Goal: Navigation & Orientation: Find specific page/section

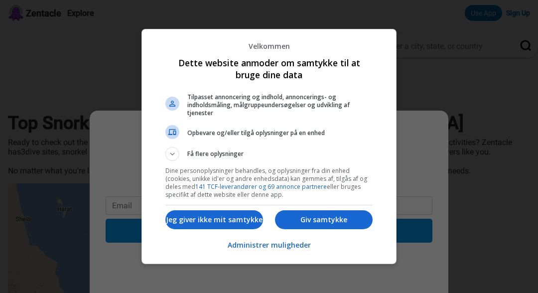
click at [321, 225] on p "Giv samtykke" at bounding box center [324, 220] width 98 height 10
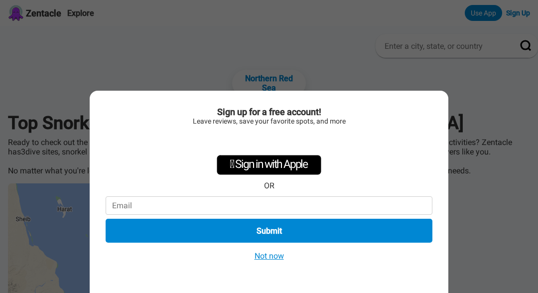
click at [296, 235] on button "Submit" at bounding box center [269, 231] width 327 height 24
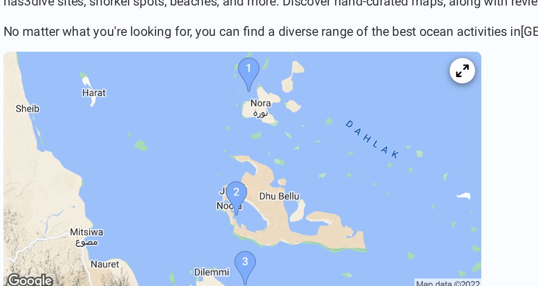
click at [60, 117] on img at bounding box center [157, 106] width 299 height 149
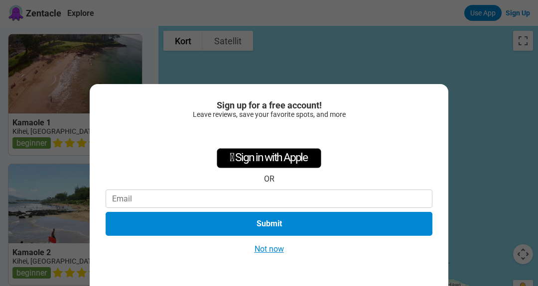
click at [491, 101] on div "Sign up for a free account! Leave reviews, save your favorite spots, and more …" at bounding box center [269, 143] width 538 height 286
click at [268, 246] on button "Not now" at bounding box center [269, 249] width 35 height 10
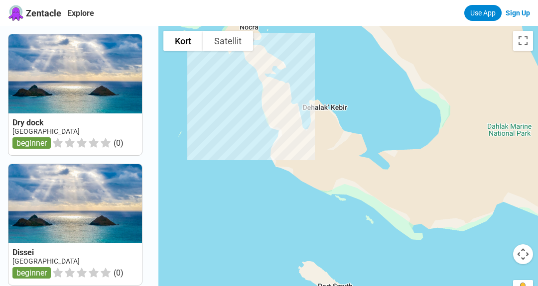
click at [225, 39] on button "Satellit" at bounding box center [228, 41] width 50 height 20
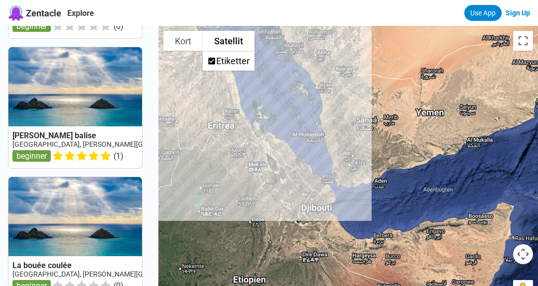
scroll to position [769, 0]
